Goal: Task Accomplishment & Management: Use online tool/utility

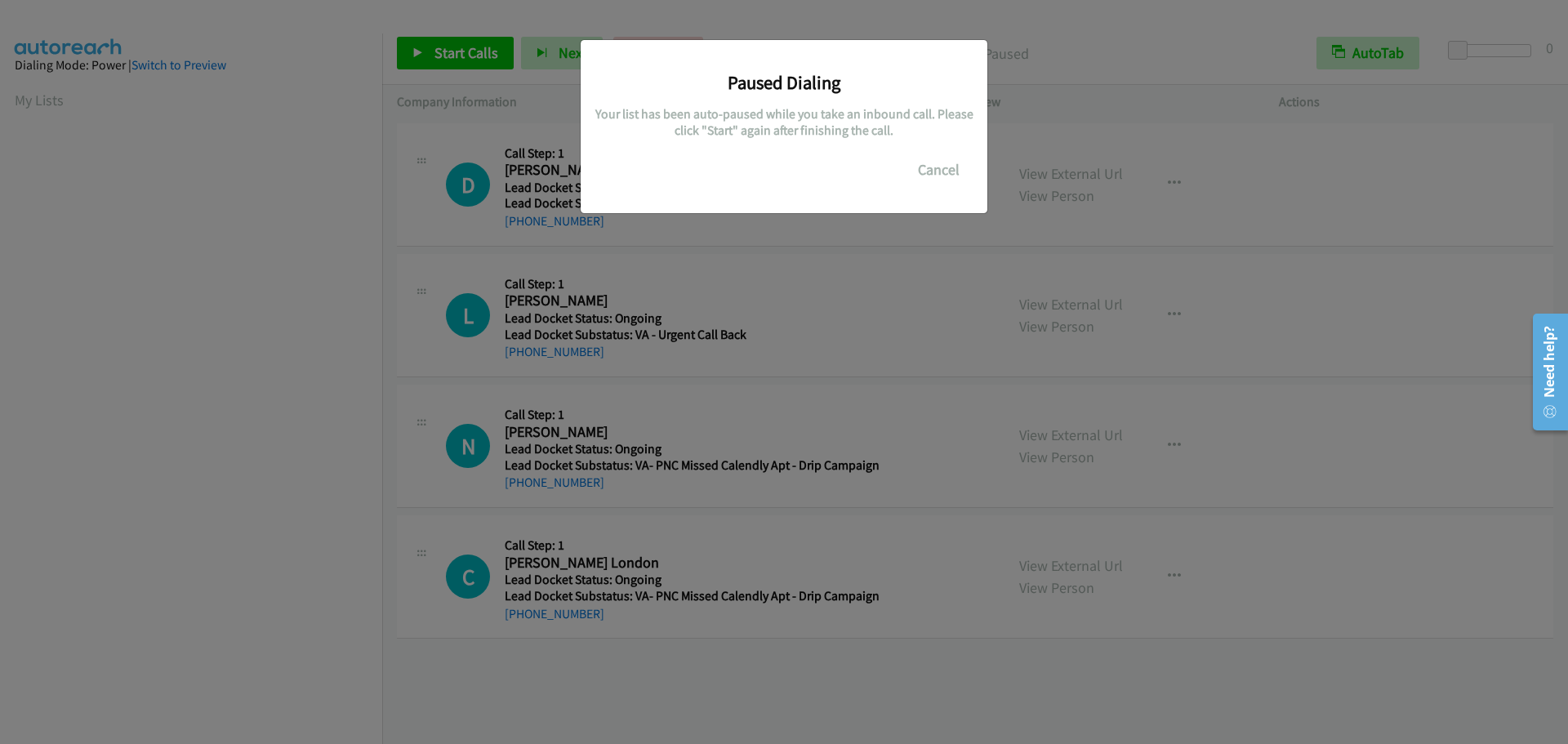
scroll to position [173, 0]
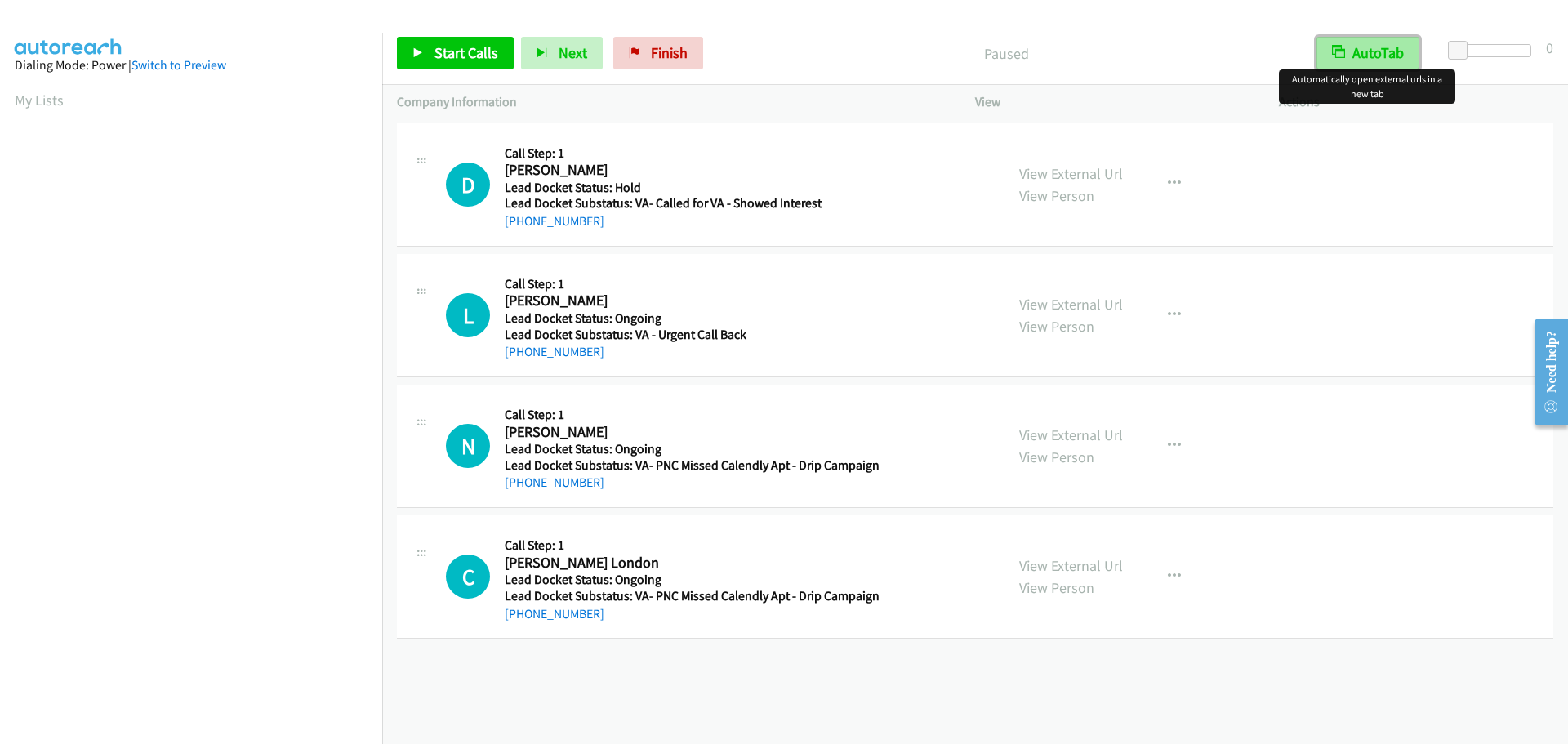
click at [1401, 43] on button "AutoTab" at bounding box center [1368, 52] width 103 height 32
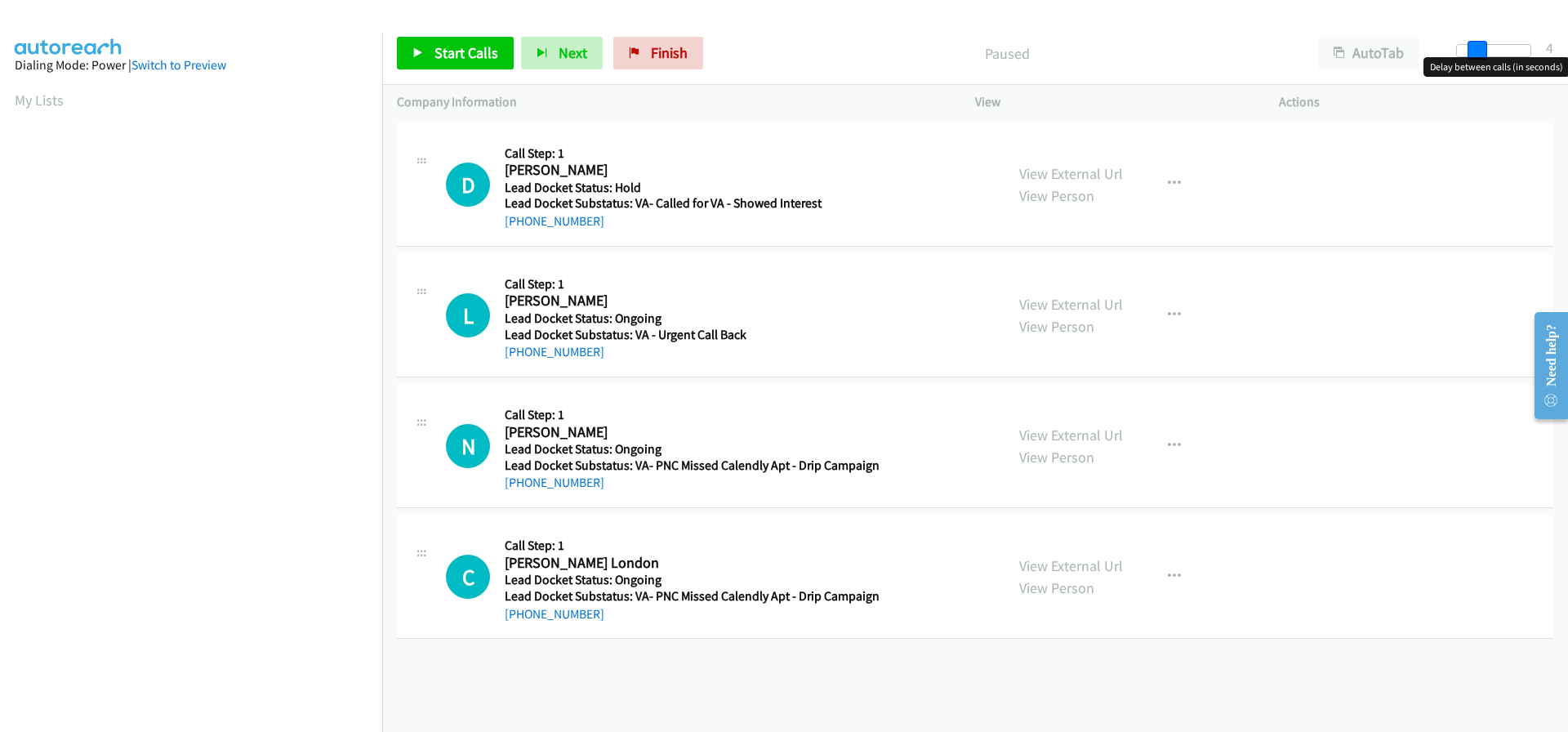
drag, startPoint x: 1453, startPoint y: 51, endPoint x: 1470, endPoint y: 56, distance: 17.7
click at [1470, 56] on span at bounding box center [1478, 51] width 20 height 20
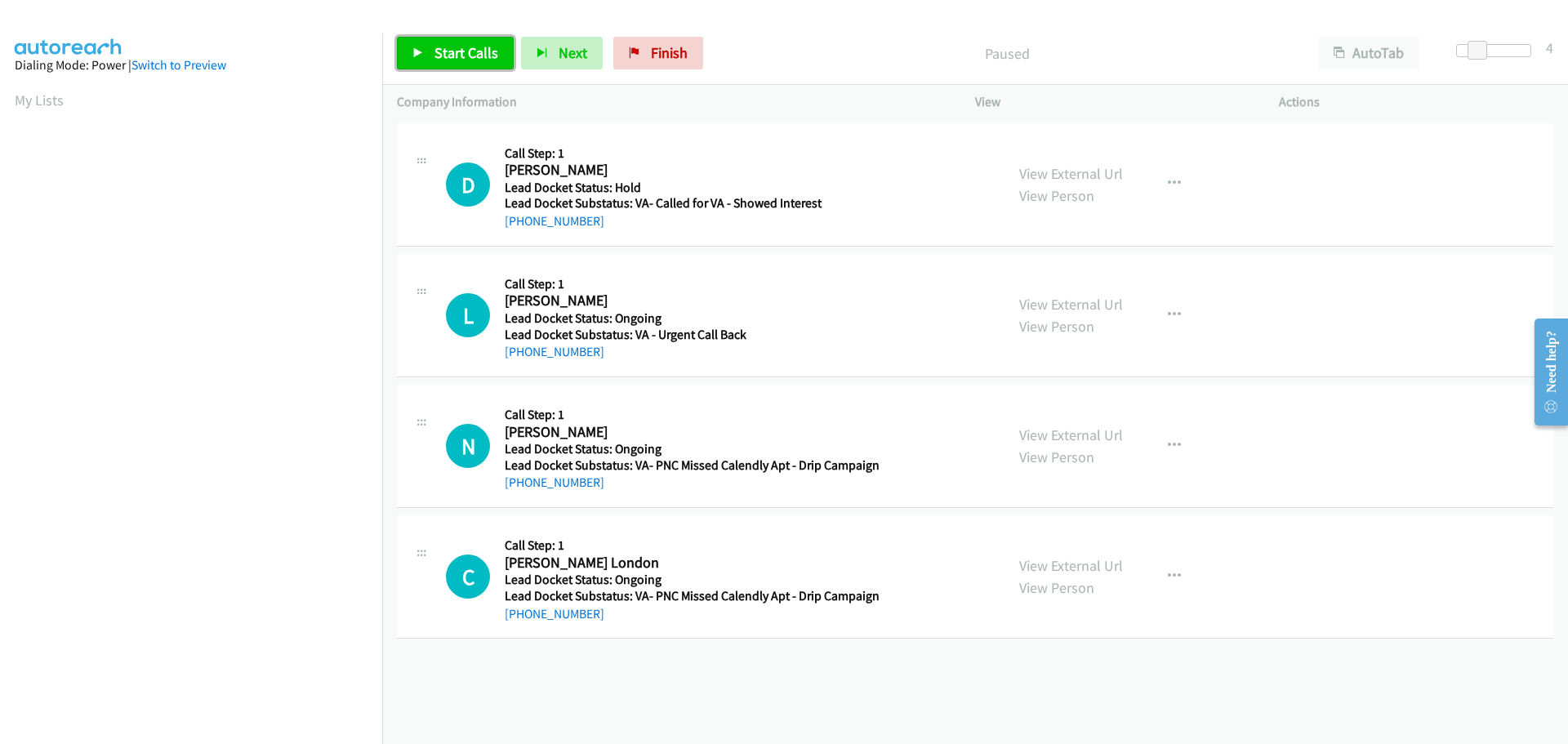
click at [464, 63] on link "Start Calls" at bounding box center [455, 52] width 117 height 32
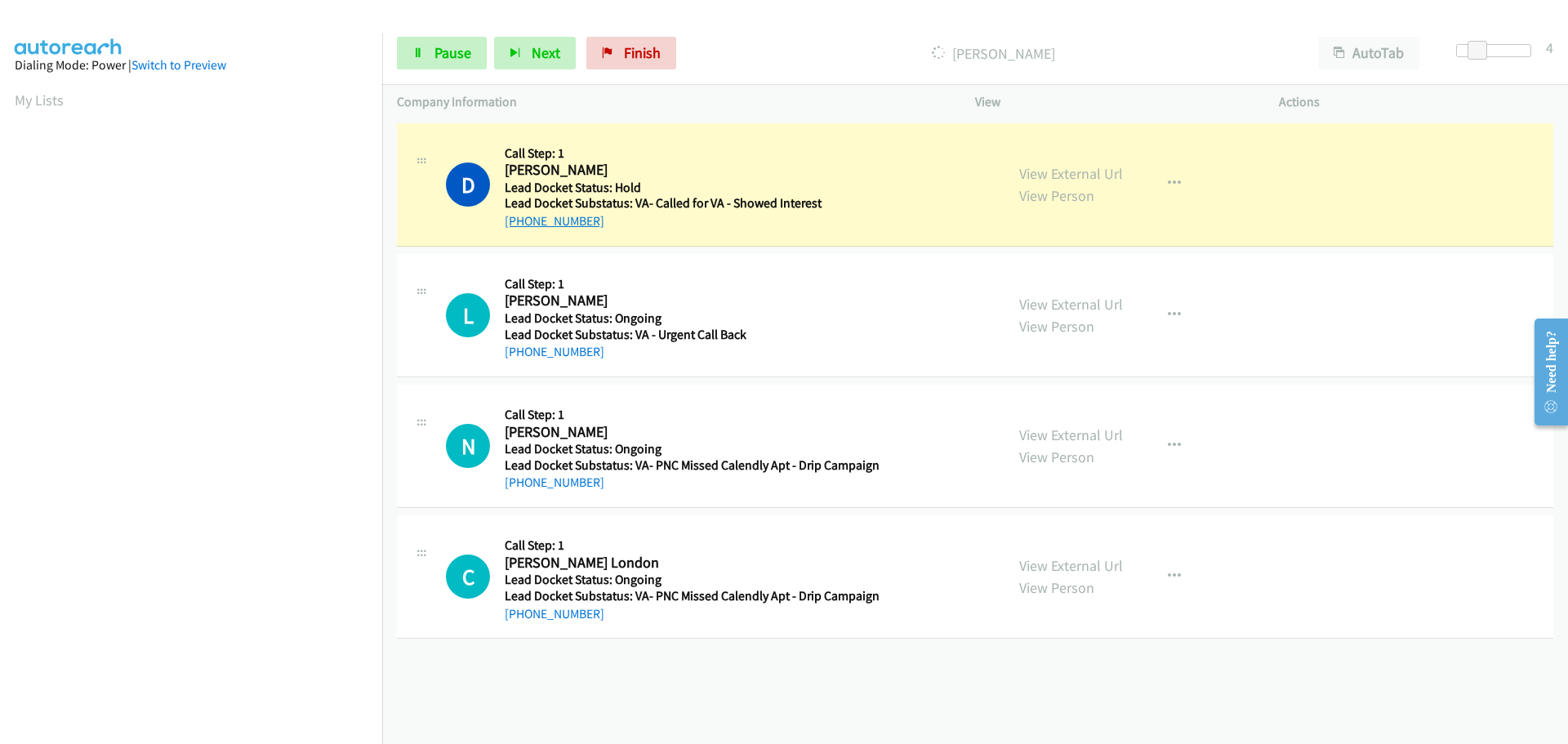
drag, startPoint x: 601, startPoint y: 227, endPoint x: 519, endPoint y: 222, distance: 82.2
click at [518, 222] on div "[PHONE_NUMBER]" at bounding box center [689, 222] width 369 height 20
copy link "[PHONE_NUMBER]"
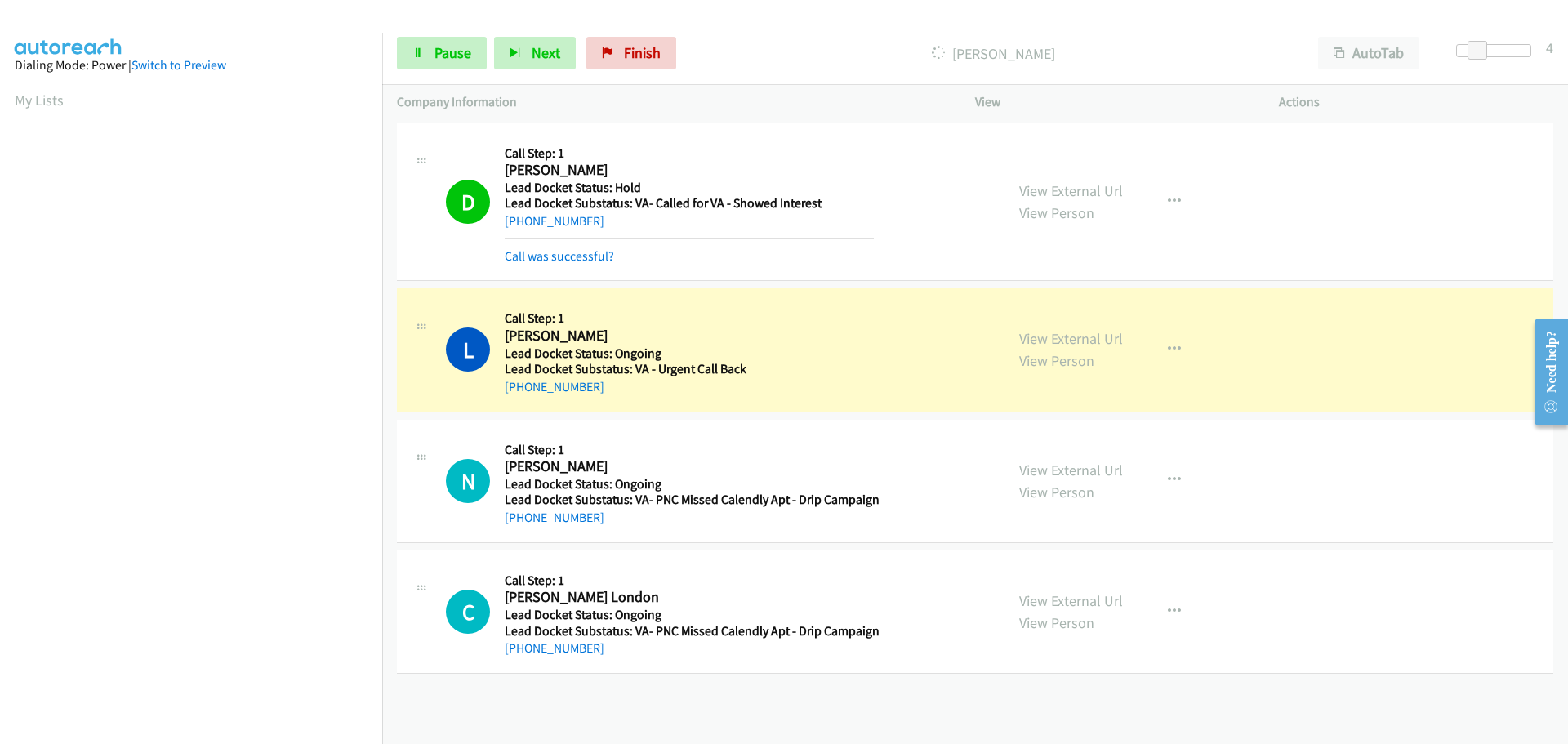
scroll to position [173, 0]
drag, startPoint x: 587, startPoint y: 388, endPoint x: 523, endPoint y: 390, distance: 64.0
click at [523, 390] on div "[PHONE_NUMBER]" at bounding box center [689, 388] width 369 height 20
copy link "[PHONE_NUMBER]"
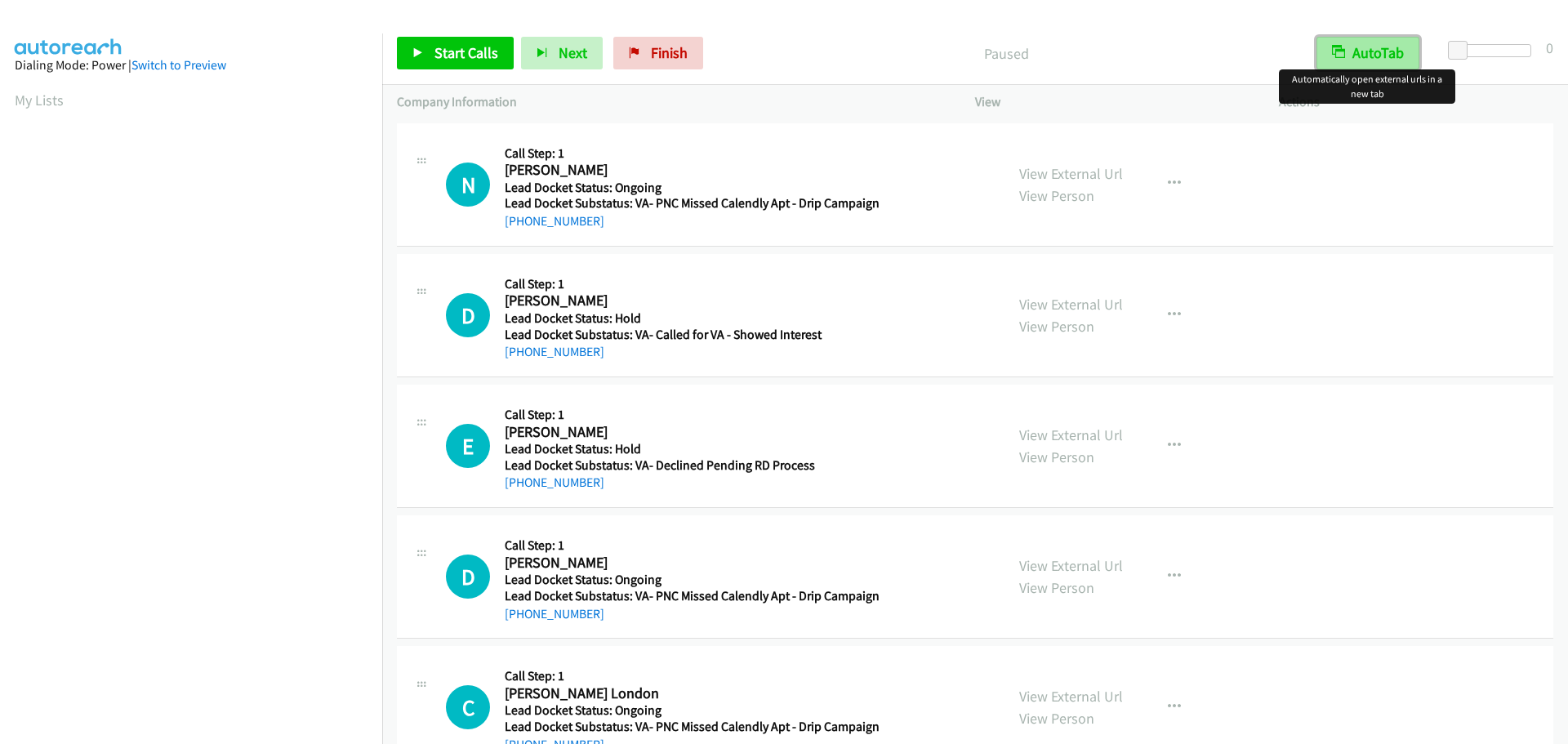
click at [1387, 53] on button "AutoTab" at bounding box center [1368, 52] width 103 height 32
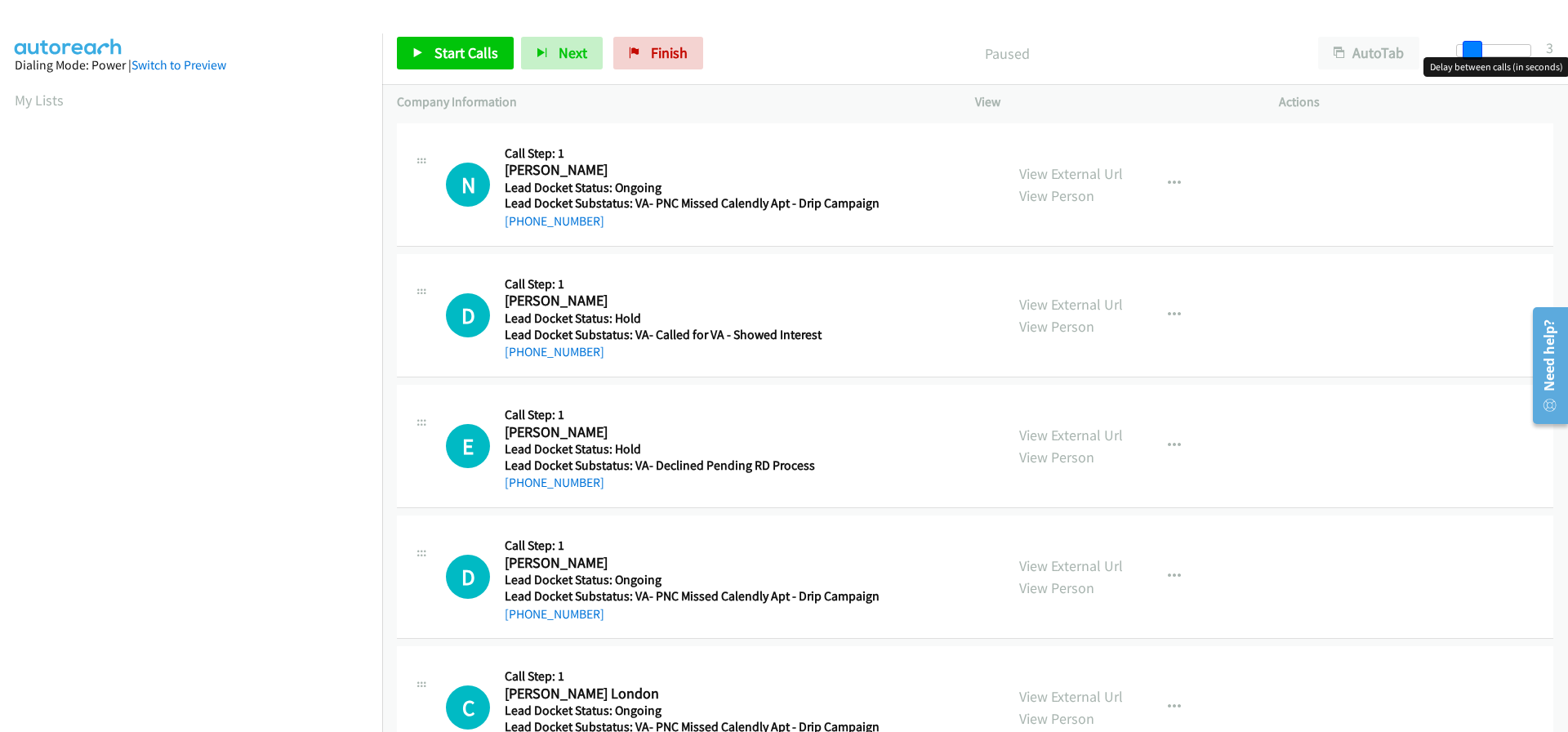
drag, startPoint x: 1462, startPoint y: 46, endPoint x: 1479, endPoint y: 47, distance: 17.0
click at [1479, 47] on span at bounding box center [1473, 51] width 20 height 20
click at [1480, 48] on span at bounding box center [1478, 51] width 20 height 20
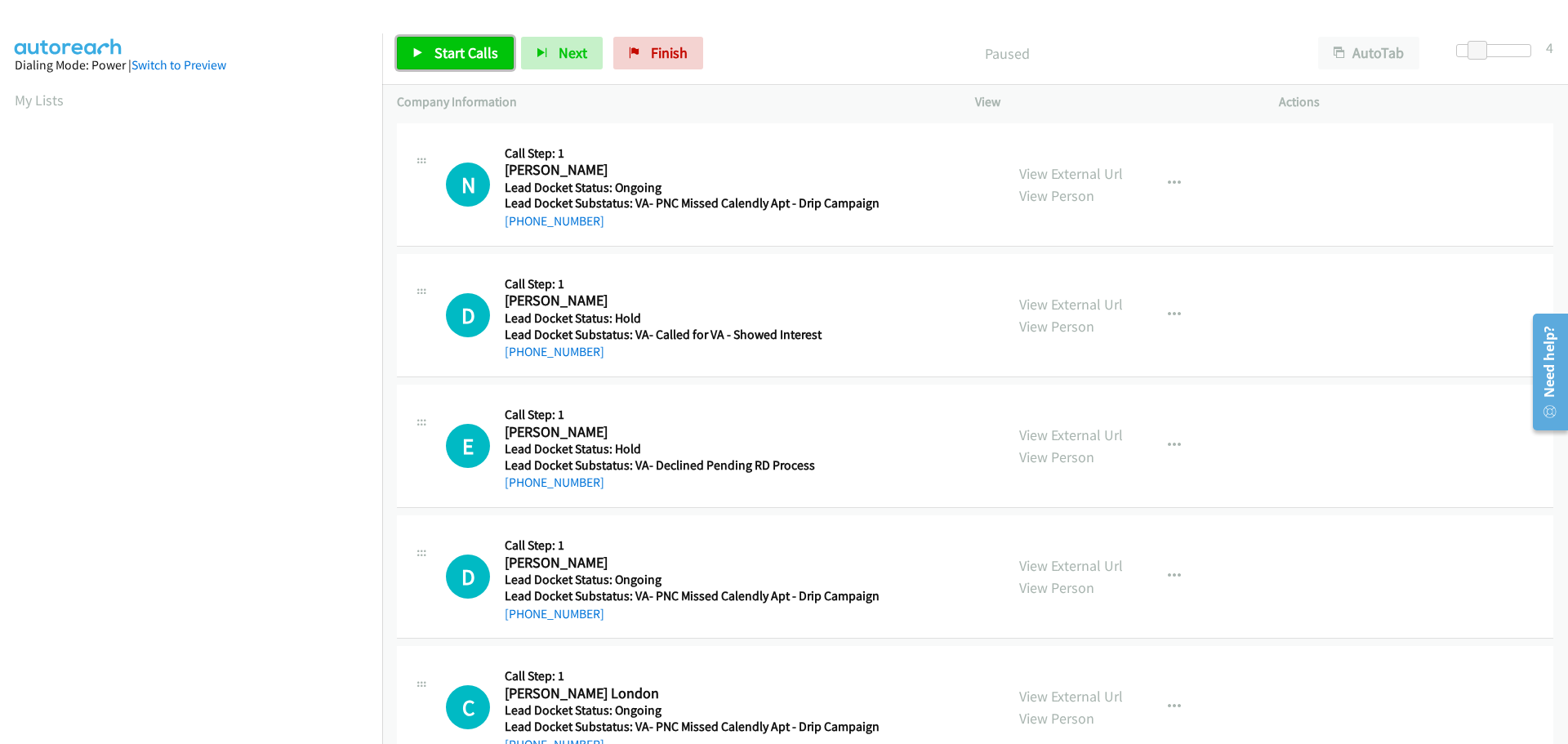
click at [462, 56] on span "Start Calls" at bounding box center [466, 52] width 64 height 19
drag, startPoint x: 605, startPoint y: 226, endPoint x: 519, endPoint y: 227, distance: 86.0
click at [519, 227] on div "[PHONE_NUMBER]" at bounding box center [692, 222] width 375 height 20
copy link "208-571-5415"
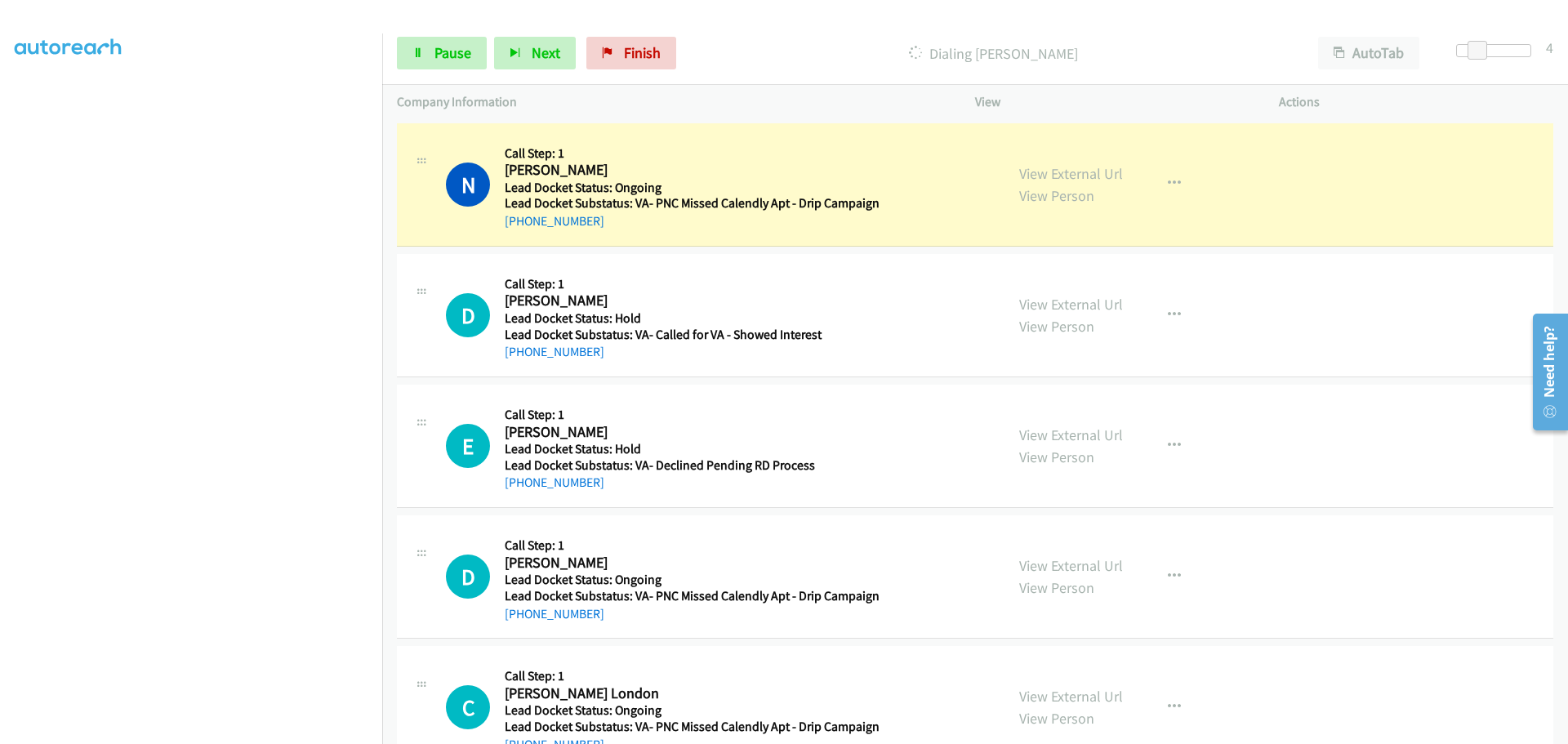
scroll to position [172, 0]
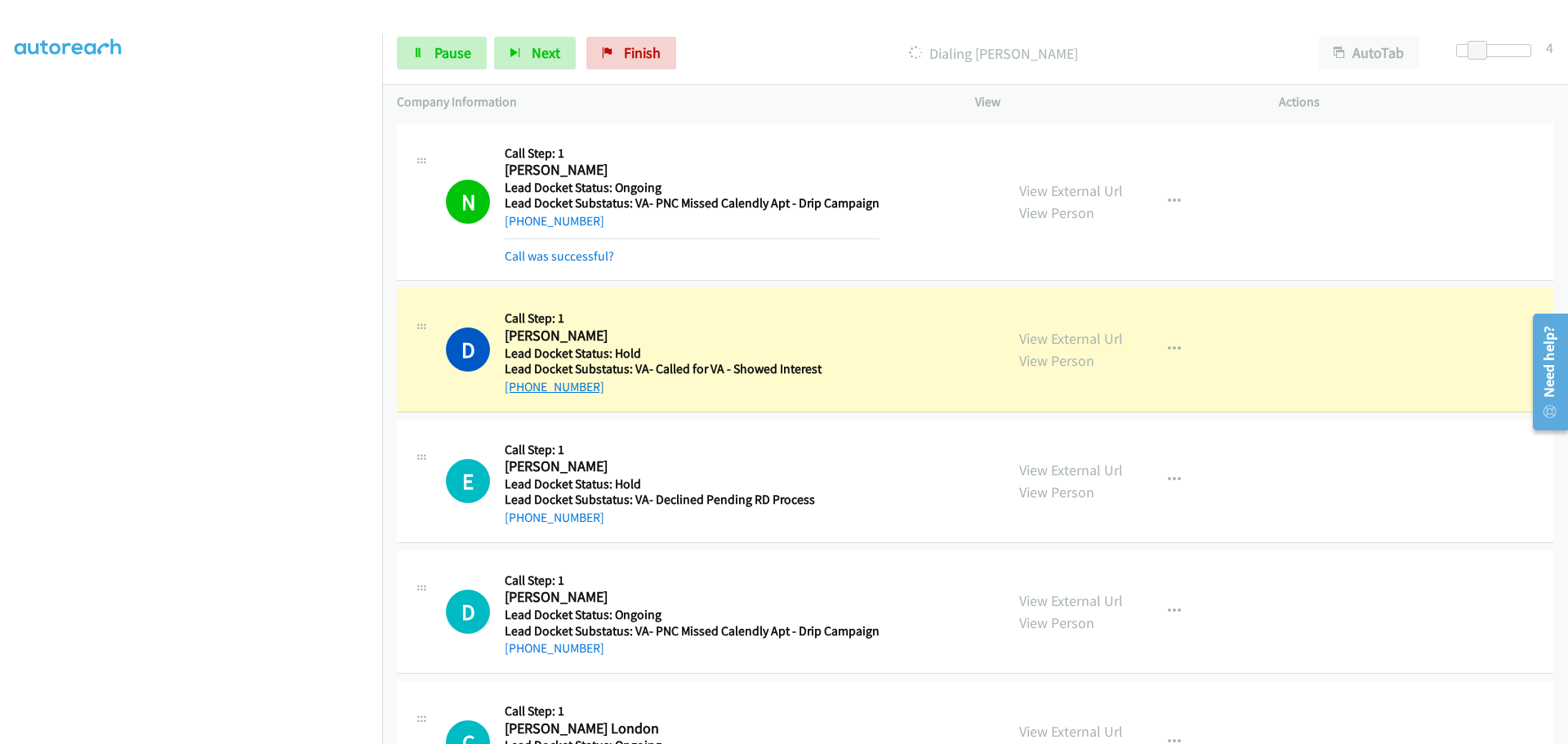
drag, startPoint x: 588, startPoint y: 392, endPoint x: 521, endPoint y: 393, distance: 67.0
click at [521, 393] on div "[PHONE_NUMBER]" at bounding box center [689, 388] width 369 height 20
copy link "601-502-6467"
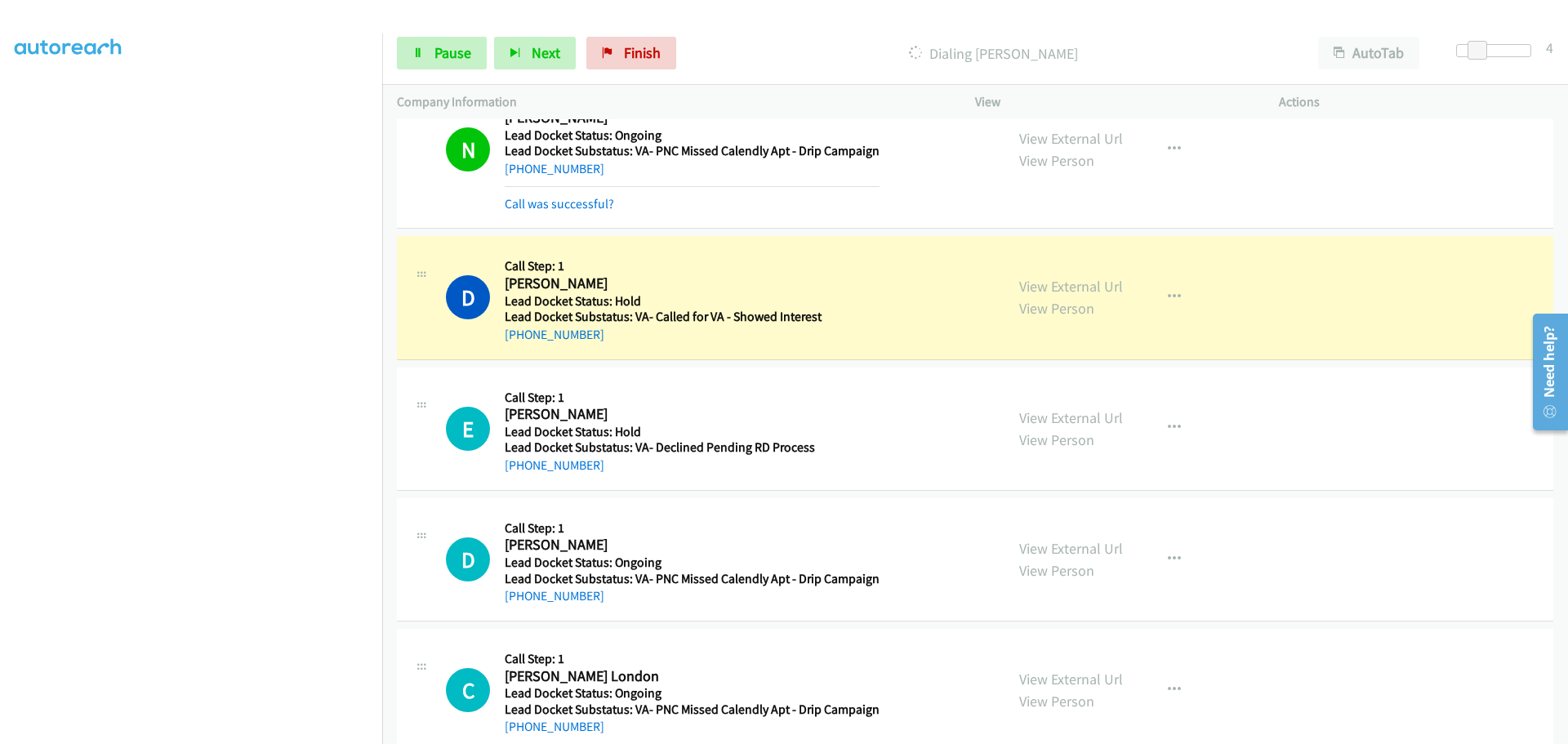
scroll to position [81, 0]
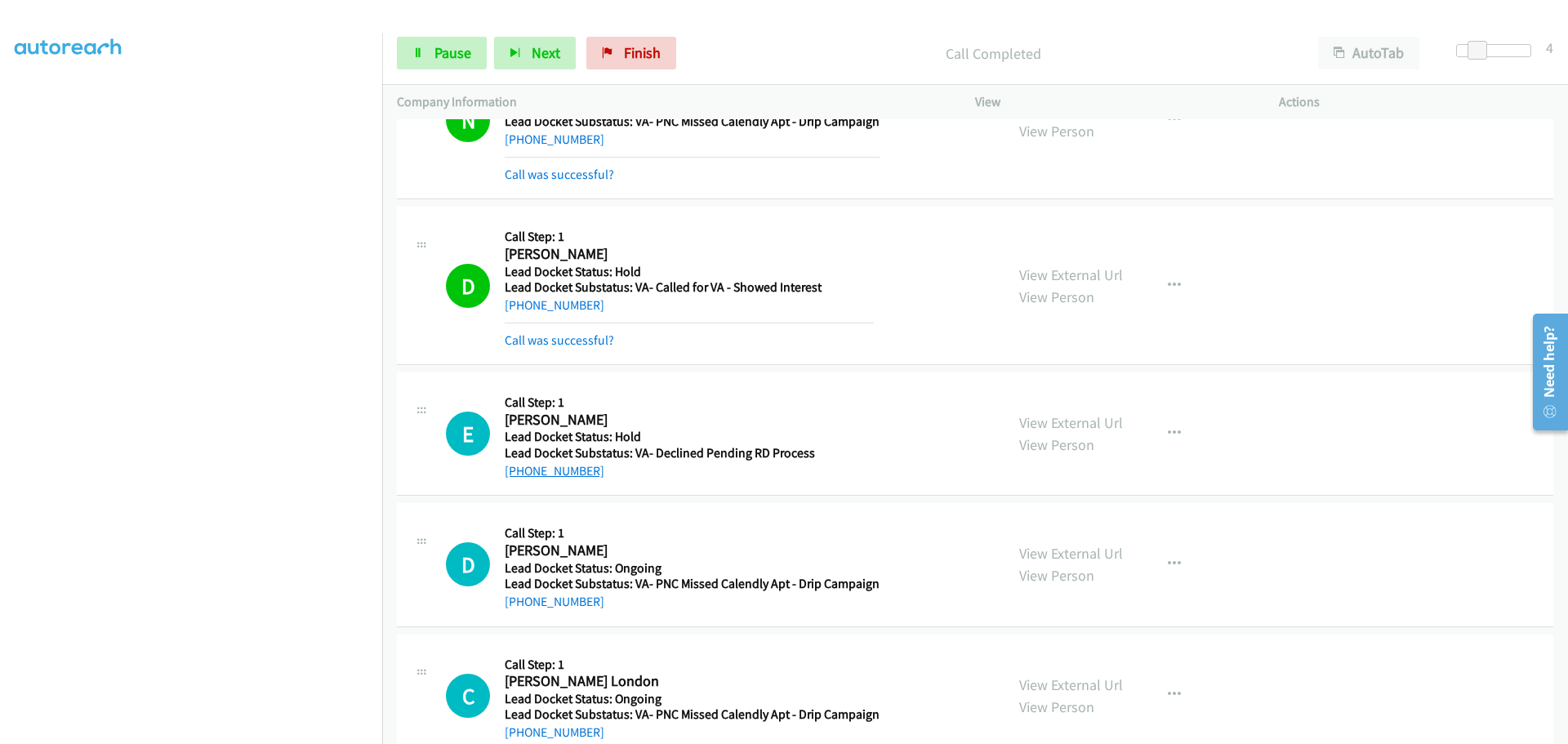
drag, startPoint x: 606, startPoint y: 439, endPoint x: 520, endPoint y: 466, distance: 90.1
click at [520, 466] on div "[PHONE_NUMBER]" at bounding box center [689, 471] width 369 height 20
copy link "303-968-8661"
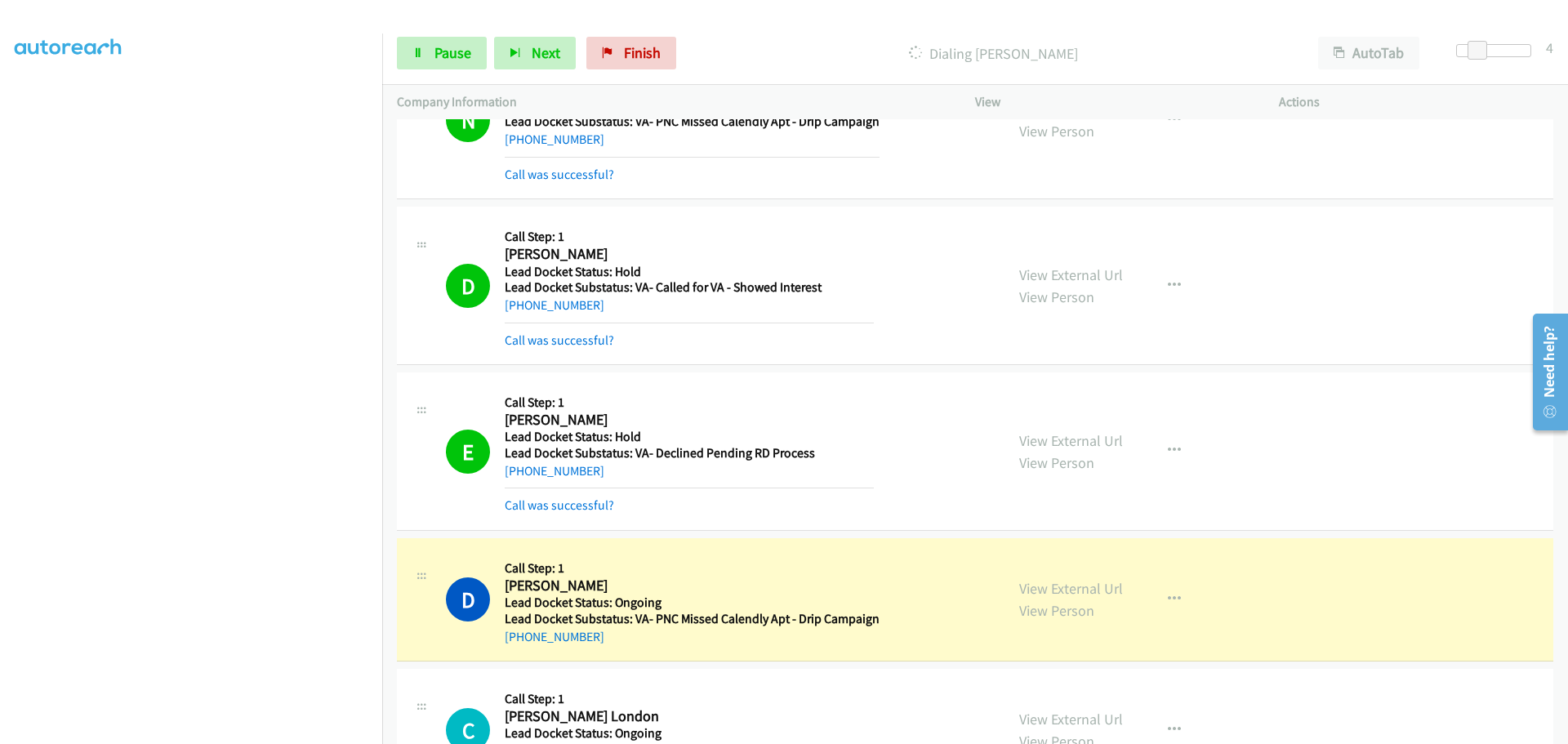
scroll to position [327, 0]
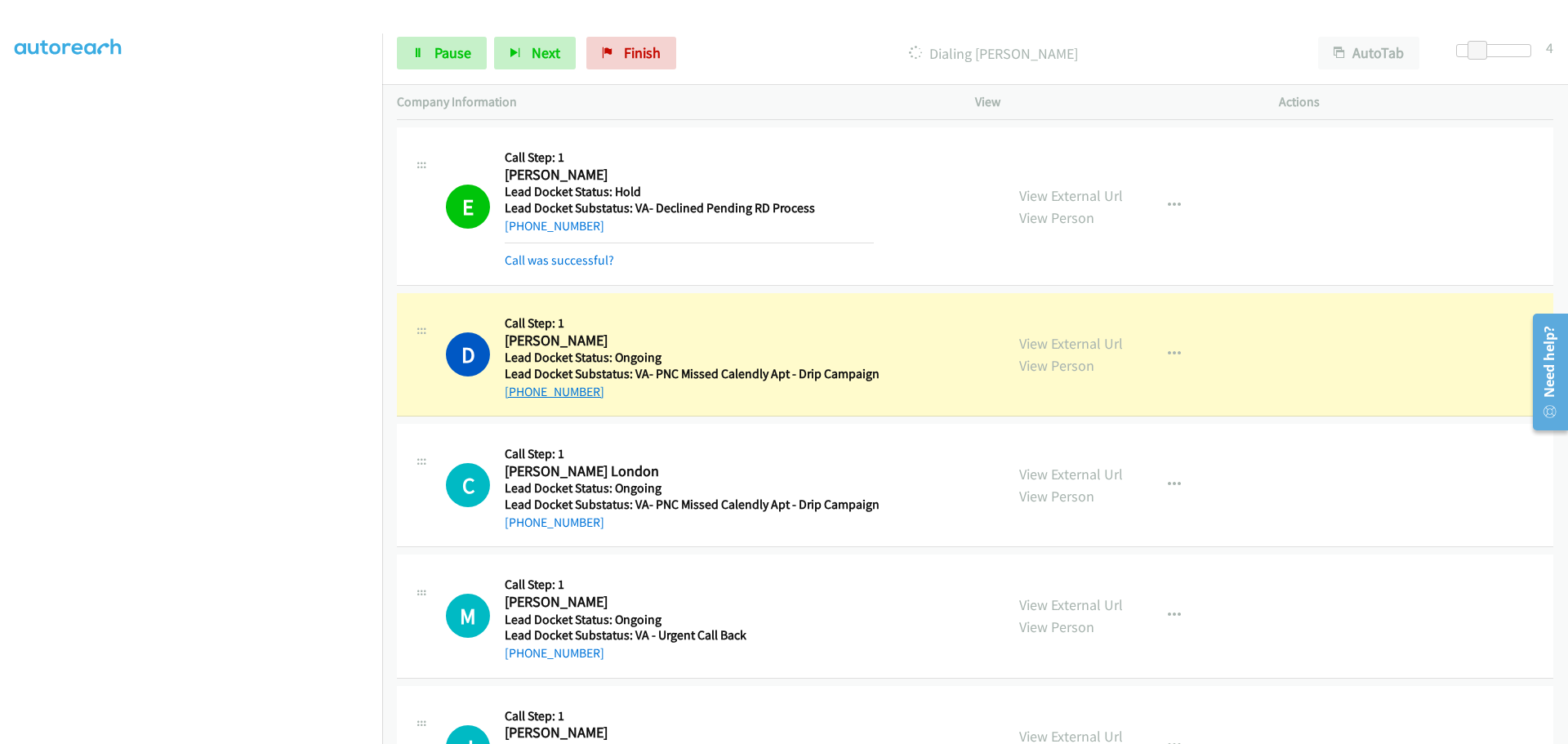
drag, startPoint x: 595, startPoint y: 398, endPoint x: 518, endPoint y: 393, distance: 77.2
click at [518, 393] on div "[PHONE_NUMBER]" at bounding box center [692, 393] width 375 height 20
copy link "231-655-2372"
click at [446, 51] on span "Pause" at bounding box center [452, 52] width 36 height 19
